Goal: Task Accomplishment & Management: Use online tool/utility

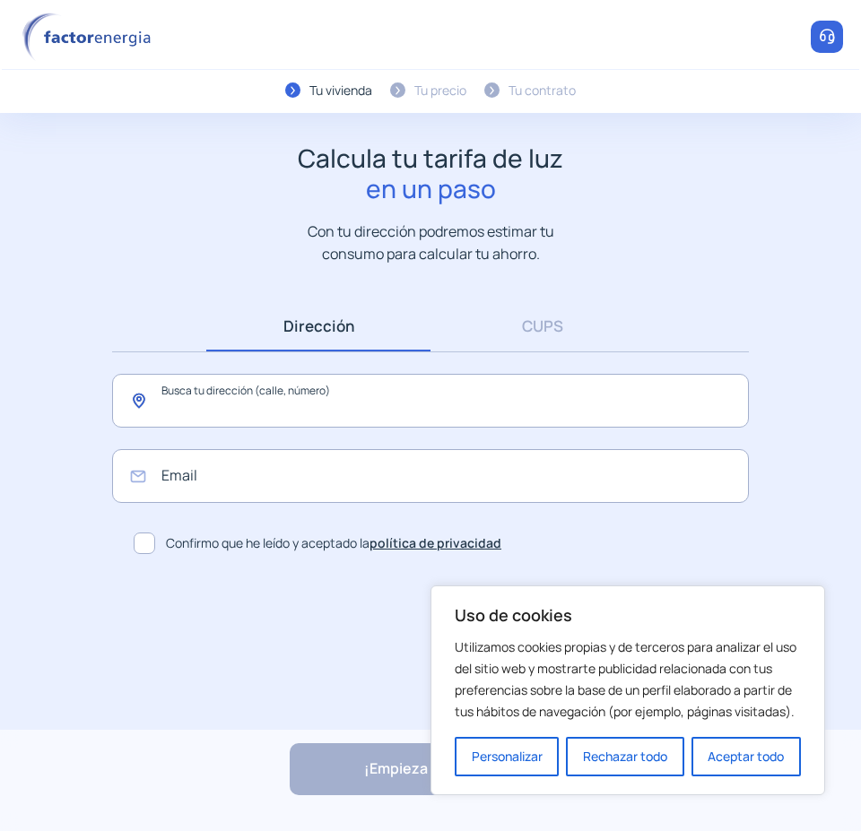
click at [280, 401] on input "text" at bounding box center [430, 401] width 637 height 54
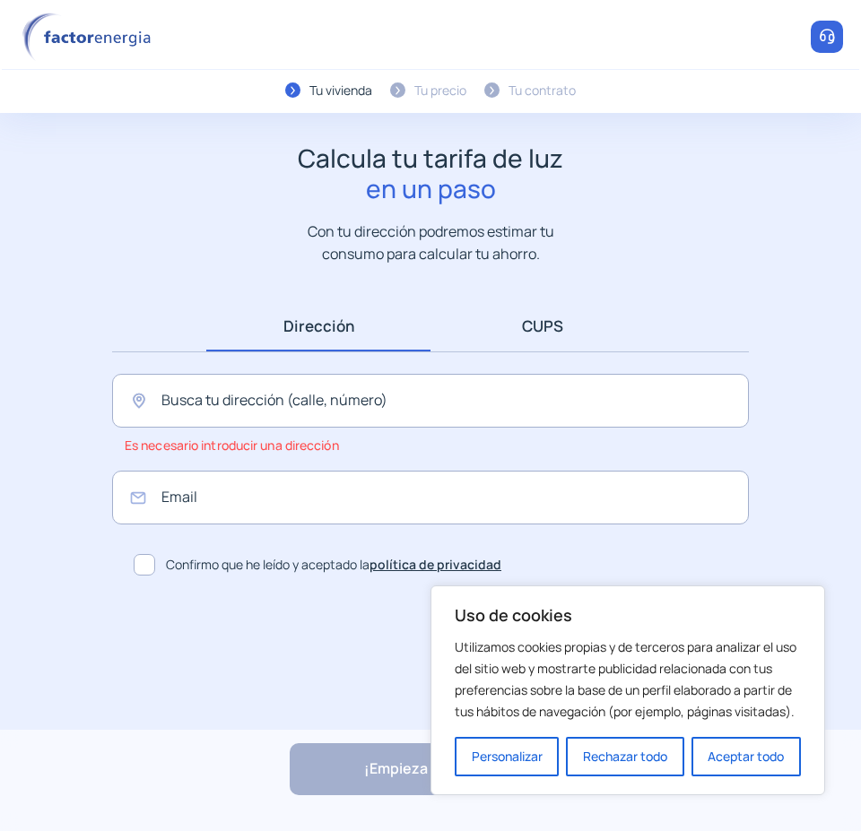
click at [510, 331] on link "CUPS" at bounding box center [542, 325] width 224 height 51
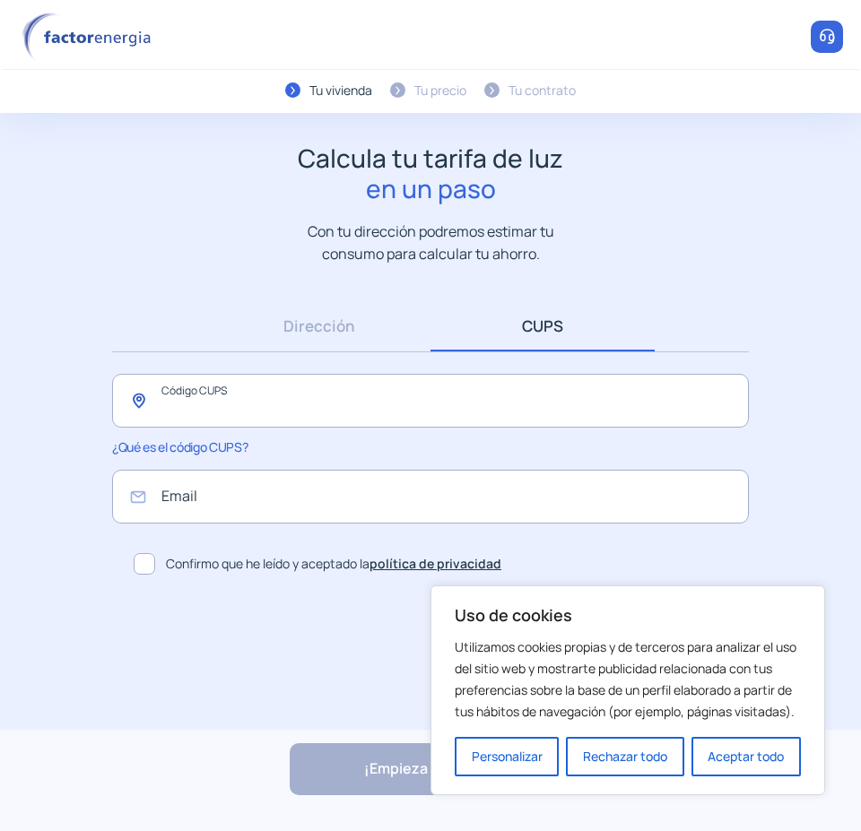
click at [300, 399] on input "text" at bounding box center [430, 401] width 637 height 54
click at [185, 400] on input "text" at bounding box center [430, 401] width 637 height 54
paste input "**********"
type input "**********"
click at [641, 763] on button "Rechazar todo" at bounding box center [624, 756] width 117 height 39
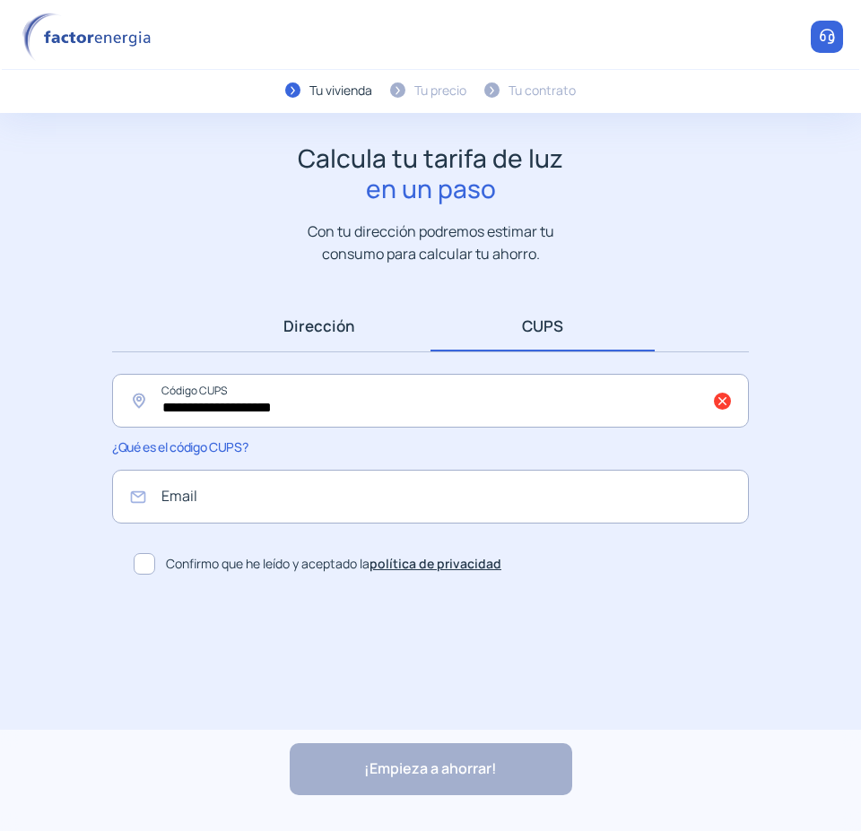
click at [318, 329] on link "Dirección" at bounding box center [318, 325] width 224 height 51
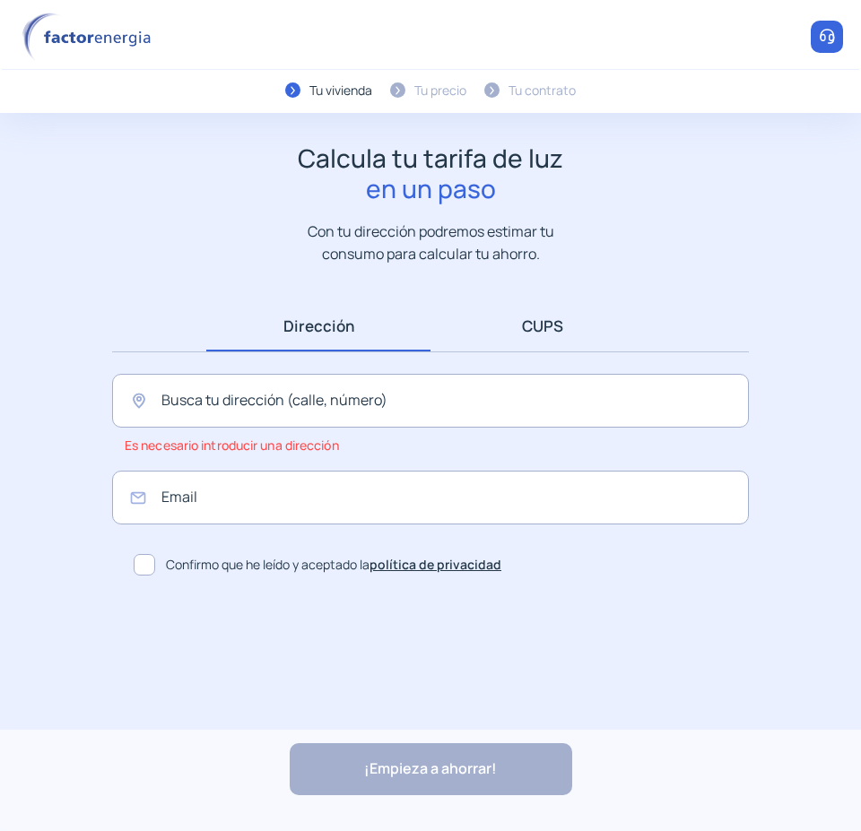
click at [513, 331] on link "CUPS" at bounding box center [542, 325] width 224 height 51
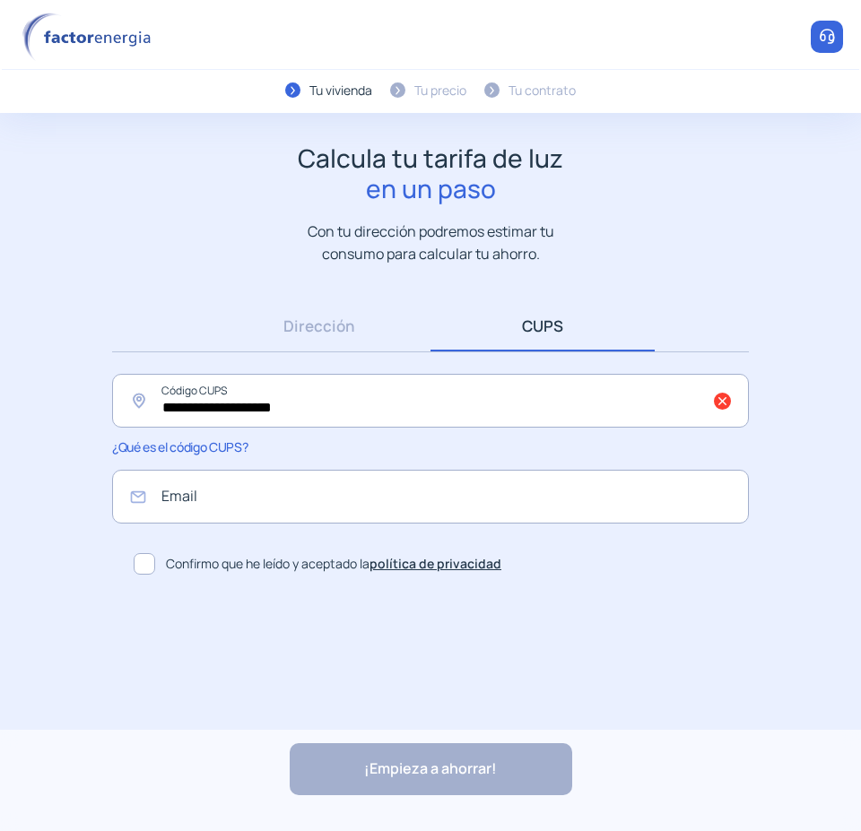
click at [143, 566] on span at bounding box center [145, 564] width 22 height 22
click at [415, 772] on div "¡Empieza a ahorrar! "Excelente servicio y atención al cliente" "Respeto por el …" at bounding box center [430, 780] width 861 height 101
